Goal: Information Seeking & Learning: Learn about a topic

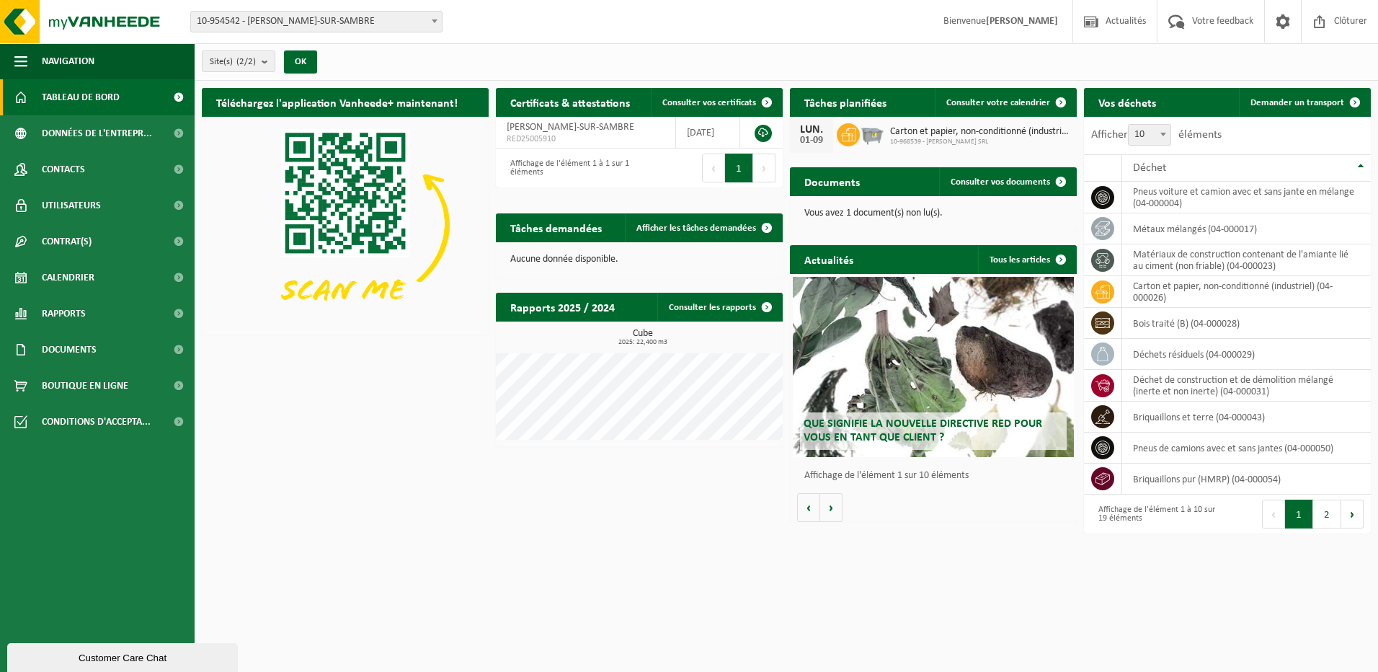
click at [814, 136] on div "01-09" at bounding box center [811, 141] width 29 height 10
click at [849, 130] on icon at bounding box center [848, 134] width 14 height 13
click at [1060, 101] on span at bounding box center [1061, 102] width 29 height 29
click at [875, 353] on div "Que signifie la nouvelle directive RED pour vous en tant que client ?" at bounding box center [933, 367] width 281 height 180
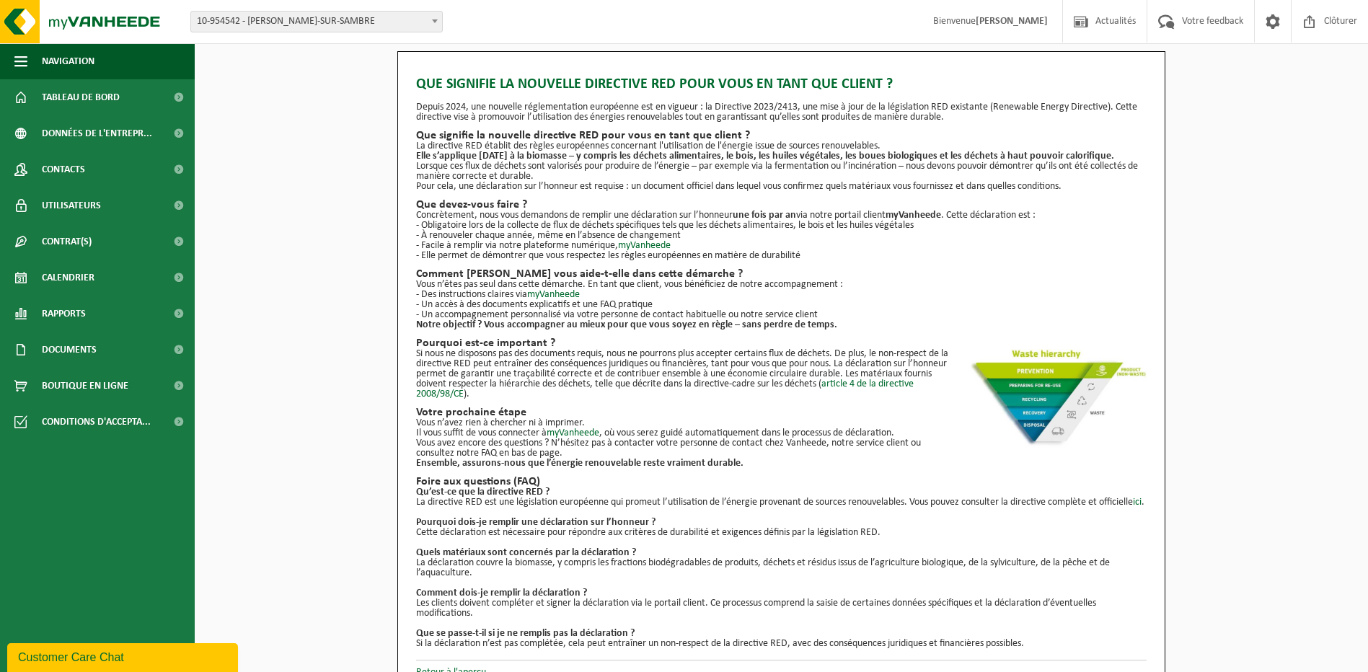
scroll to position [31, 0]
